Goal: Task Accomplishment & Management: Manage account settings

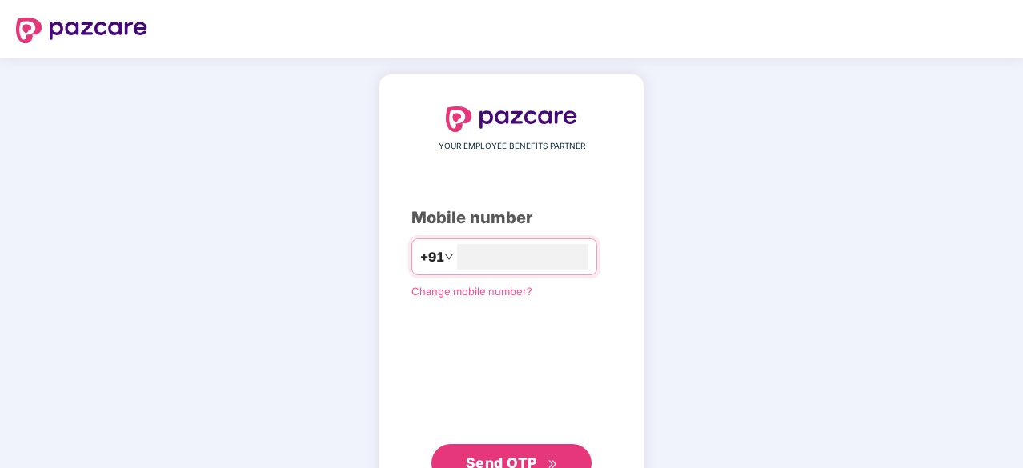
type input "**********"
click at [512, 455] on span "Send OTP" at bounding box center [501, 463] width 71 height 17
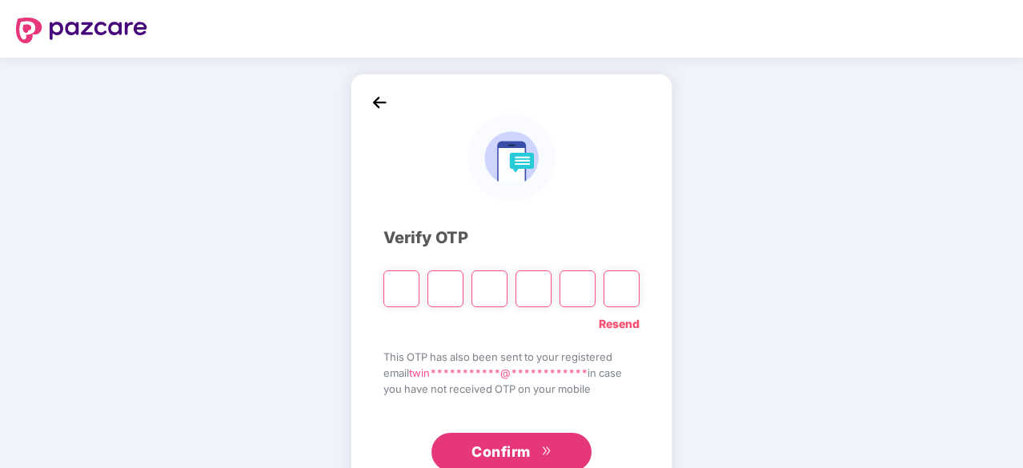
type input "*"
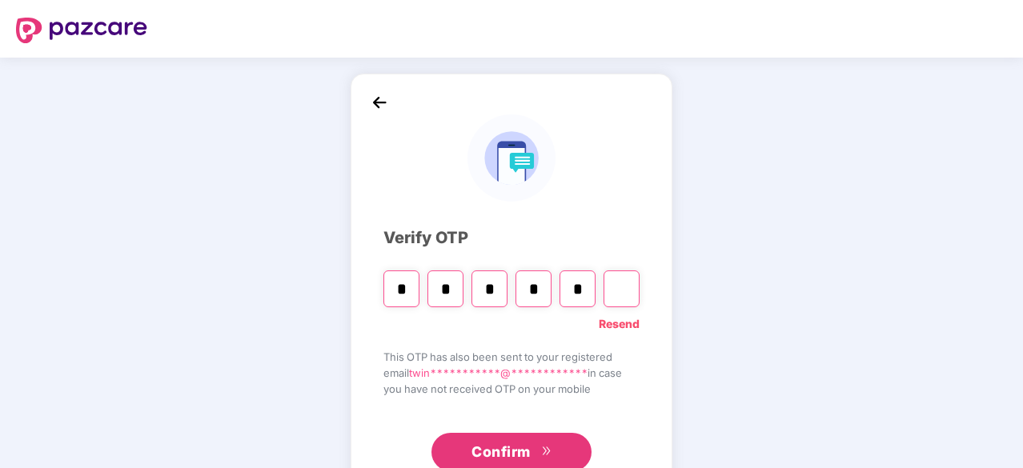
type input "*"
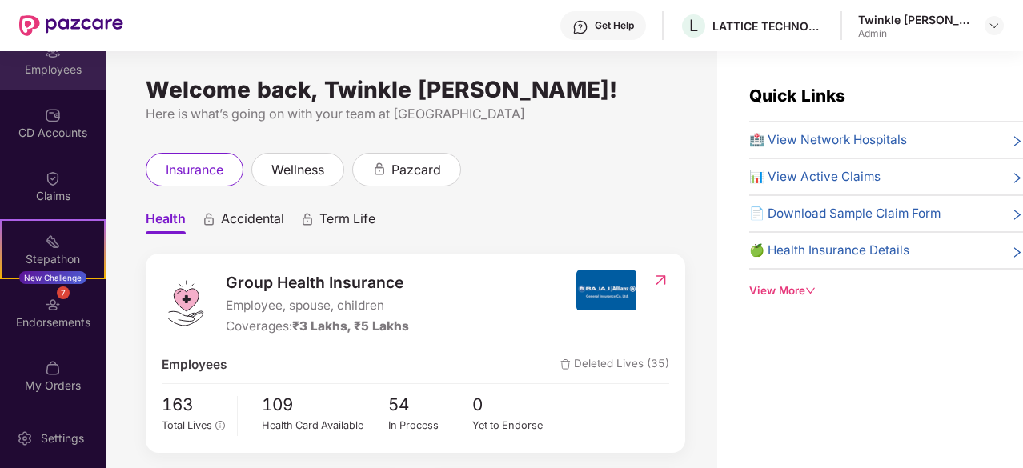
scroll to position [147, 0]
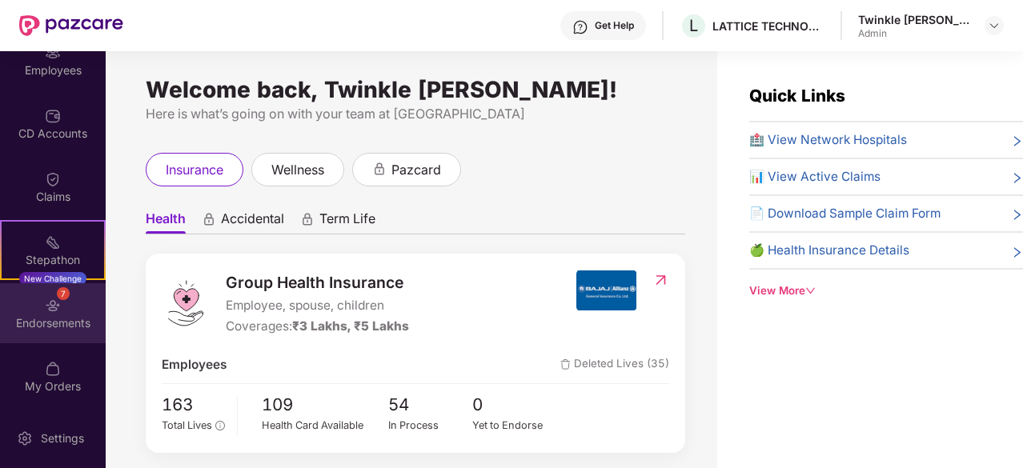
click at [49, 313] on div "7 Endorsements" at bounding box center [53, 313] width 106 height 60
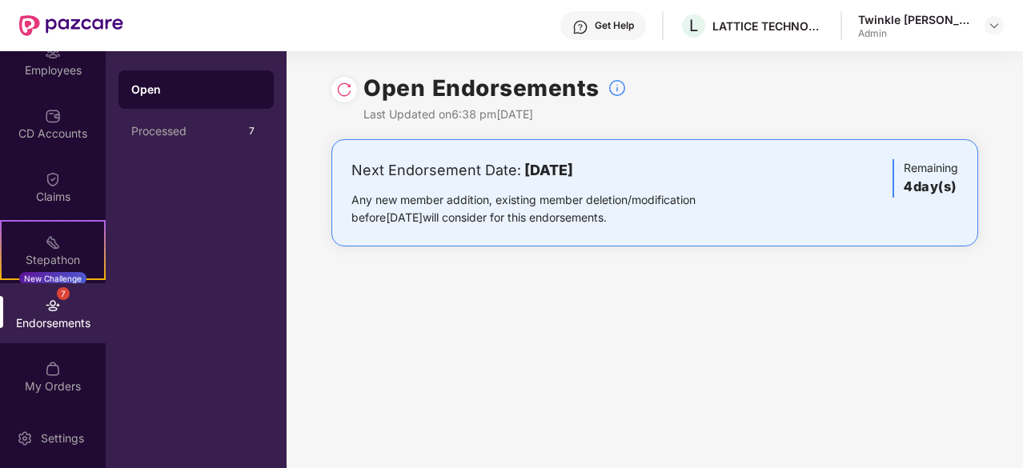
click at [420, 375] on div "Open Endorsements Last Updated on 6:38 pm[DATE] Next Endorsement Date: [DATE] A…" at bounding box center [655, 259] width 737 height 417
click at [515, 363] on div "Open Endorsements Last Updated on 6:38 pm[DATE] Next Endorsement Date: [DATE] A…" at bounding box center [655, 259] width 737 height 417
click at [208, 135] on div "Processed" at bounding box center [186, 131] width 110 height 13
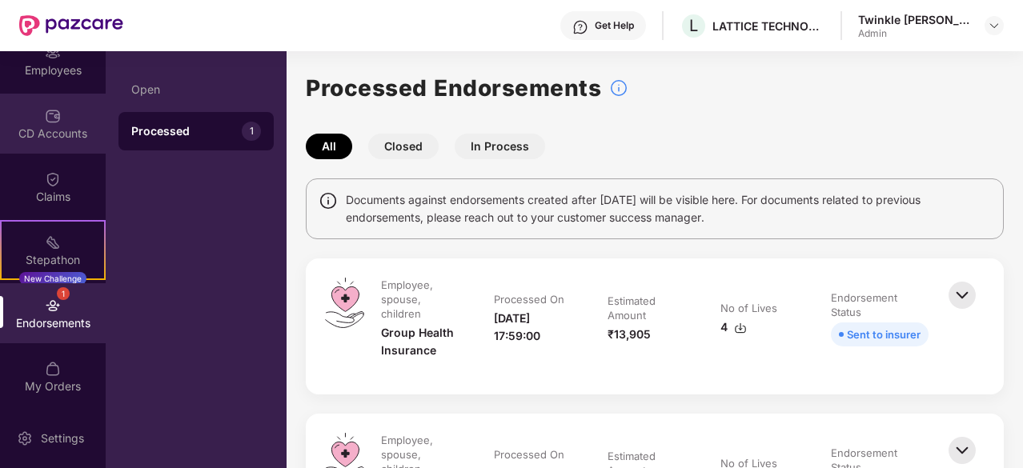
click at [46, 126] on div "CD Accounts" at bounding box center [53, 134] width 106 height 16
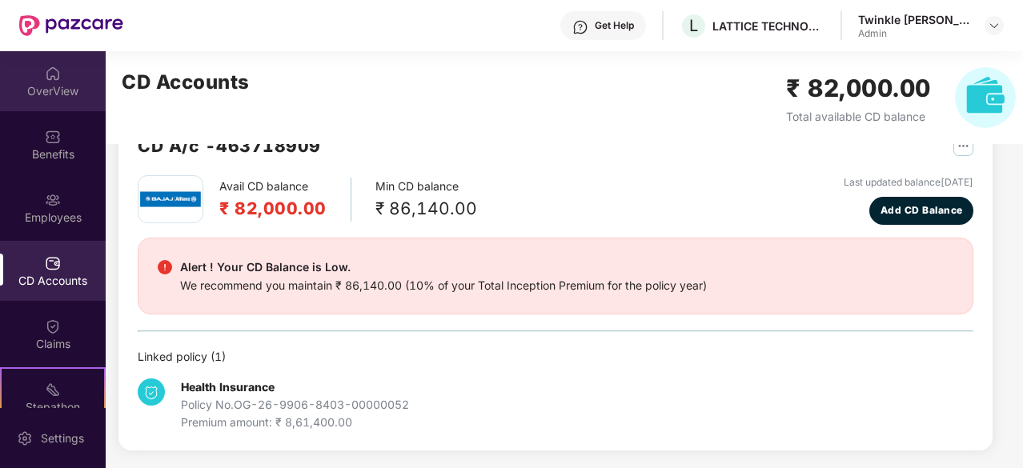
click at [42, 89] on div "OverView" at bounding box center [53, 91] width 106 height 16
